Goal: Task Accomplishment & Management: Manage account settings

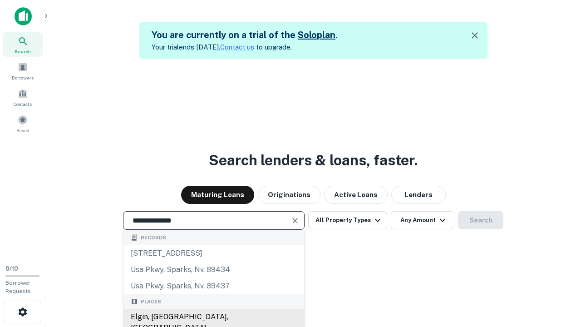
click at [213, 317] on div "Elgin, [GEOGRAPHIC_DATA], [GEOGRAPHIC_DATA]" at bounding box center [213, 322] width 181 height 27
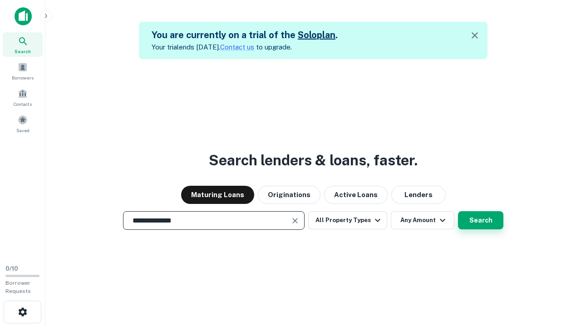
type input "**********"
click at [458, 211] on button "Search" at bounding box center [480, 220] width 45 height 18
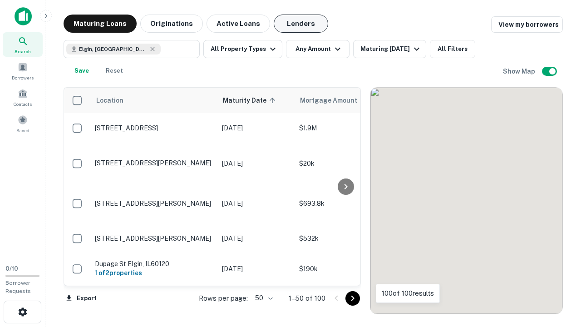
click at [301, 24] on button "Lenders" at bounding box center [301, 24] width 54 height 18
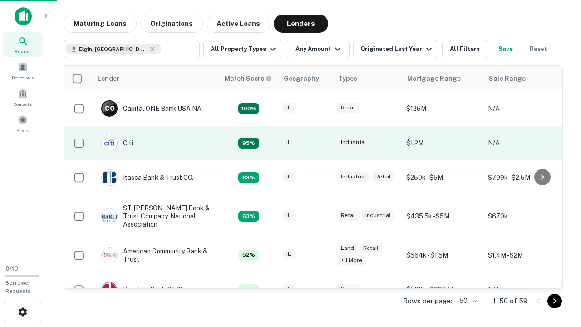
click at [322, 143] on div "IL" at bounding box center [305, 143] width 45 height 12
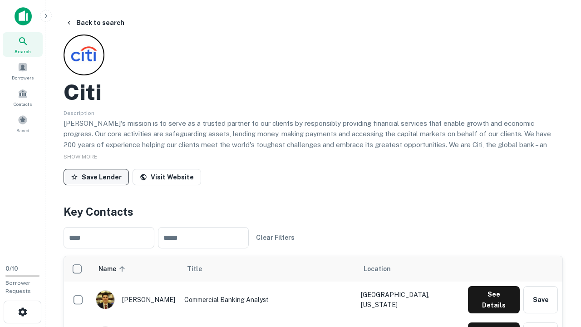
click at [96, 177] on button "Save Lender" at bounding box center [96, 177] width 65 height 16
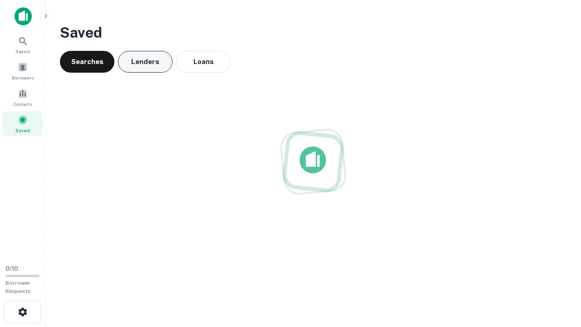
click at [145, 62] on button "Lenders" at bounding box center [145, 62] width 54 height 22
